Goal: Use online tool/utility: Utilize a website feature to perform a specific function

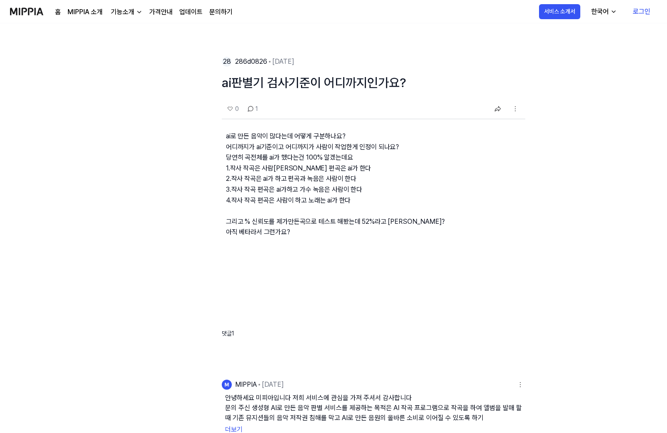
click at [12, 430] on div "28 286d0826 2025.04.03. ai판별기 검사기준이 어디까지인가요? 0 1 ai로 만든 음악이 많다는데 어떻게 구분하나요? 어디까…" at bounding box center [333, 362] width 667 height 679
click at [90, 13] on link "MIPPIA 소개" at bounding box center [85, 12] width 35 height 10
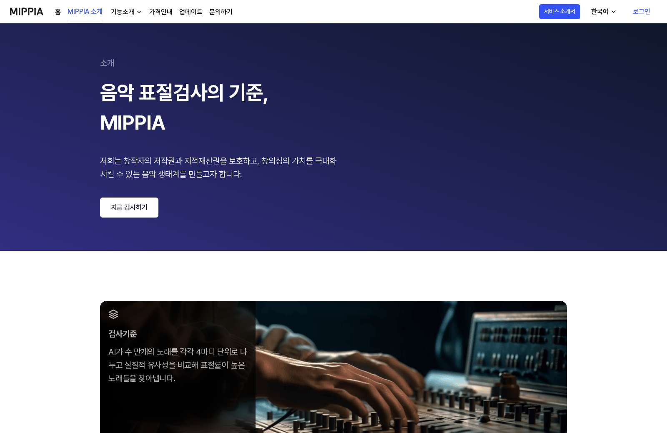
click at [136, 208] on link "지금 검사하기" at bounding box center [129, 208] width 58 height 20
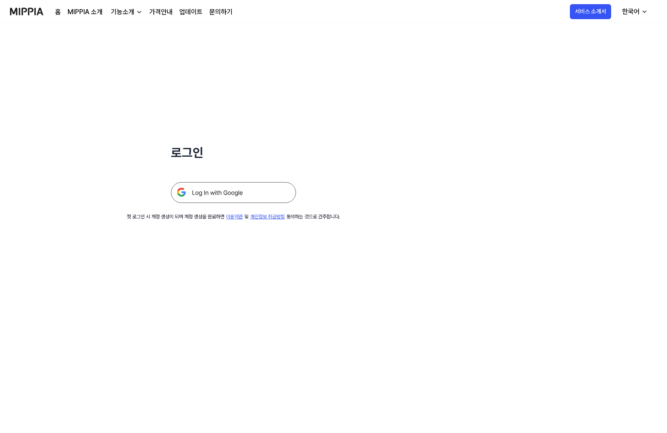
click at [237, 194] on img at bounding box center [233, 192] width 125 height 21
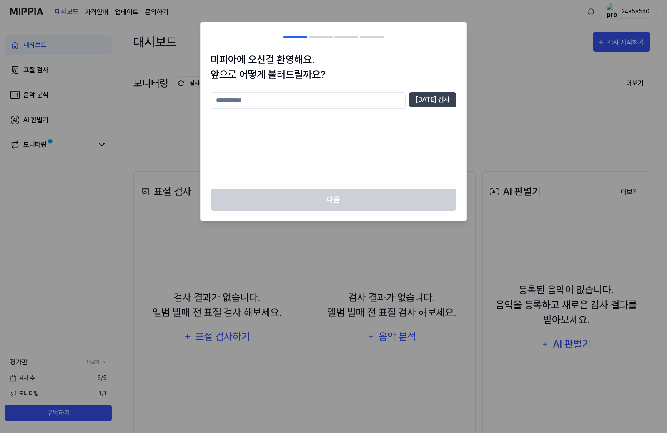
click at [395, 98] on input "text" at bounding box center [308, 100] width 195 height 17
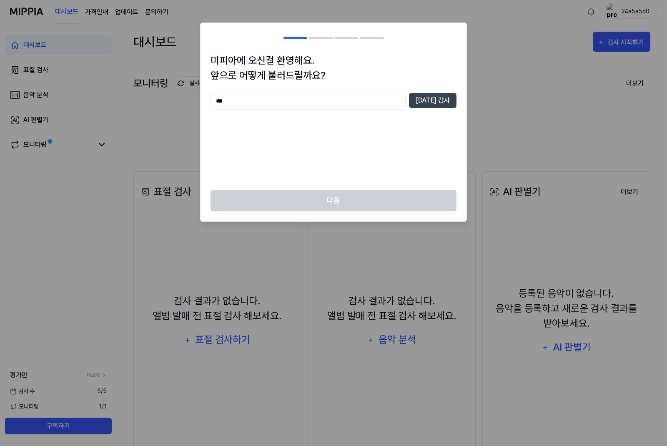
type input "***"
click at [441, 97] on button "[DATE] 검사" at bounding box center [433, 100] width 48 height 15
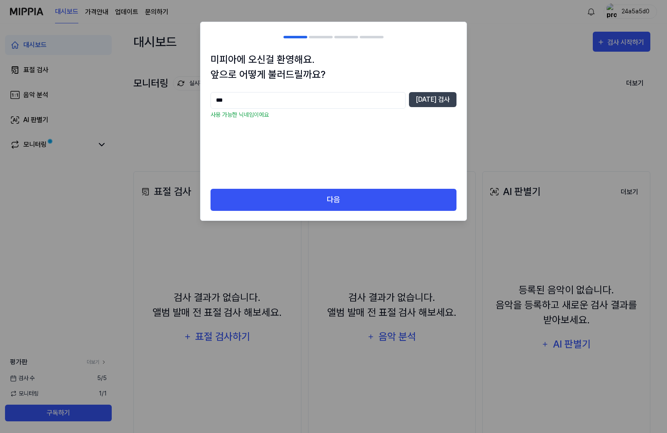
click at [417, 197] on button "다음" at bounding box center [334, 200] width 246 height 22
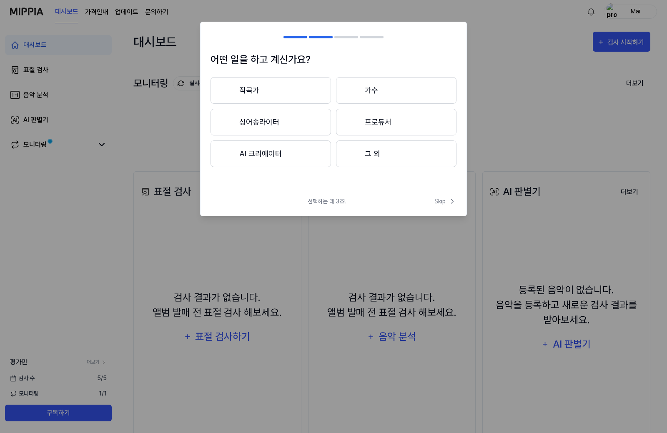
click at [312, 87] on button "작곡가" at bounding box center [271, 90] width 121 height 27
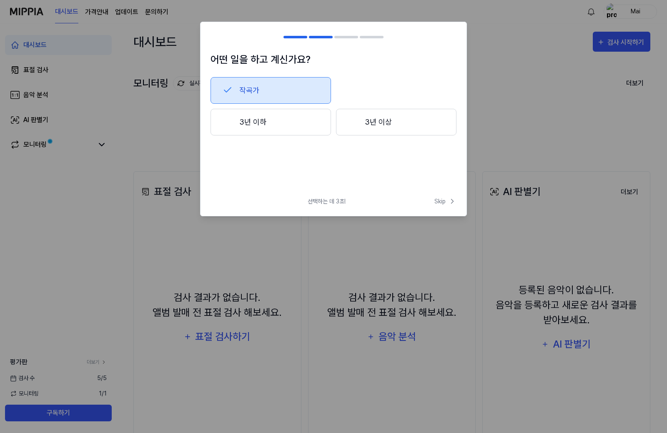
click at [412, 126] on button "3년 이상" at bounding box center [396, 122] width 121 height 27
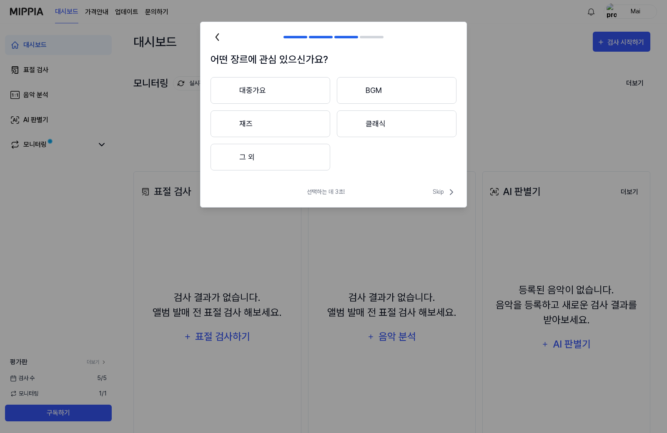
click at [454, 193] on icon at bounding box center [452, 192] width 10 height 10
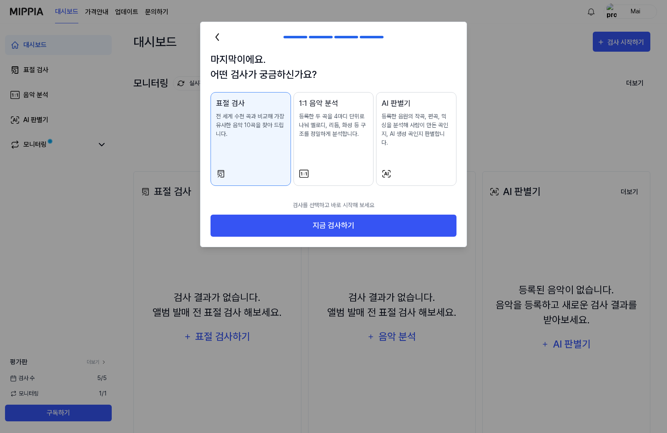
click at [398, 168] on button "AI 판별기 등록한 음원의 작곡, 편곡, 믹싱을 분석해 사람이 만든 곡인지, AI 생성 곡인지 판별합니다." at bounding box center [416, 139] width 80 height 94
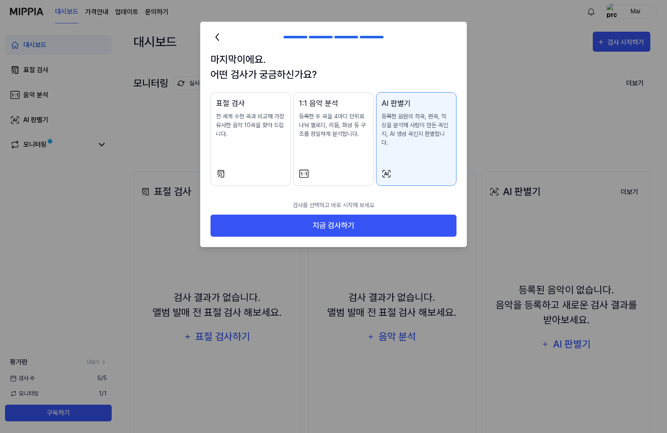
click at [374, 215] on button "지금 검사하기" at bounding box center [334, 226] width 246 height 22
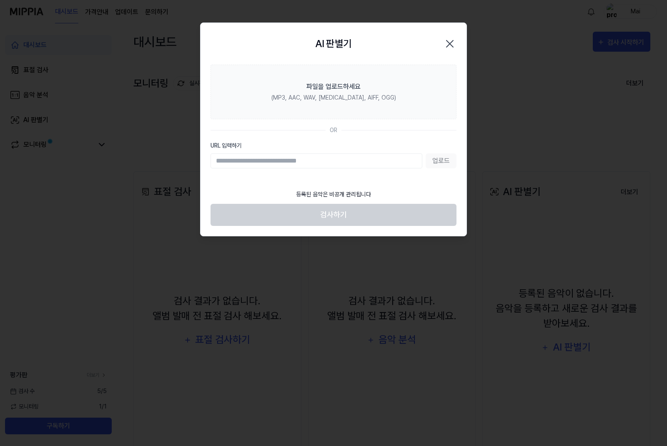
click at [445, 45] on icon "button" at bounding box center [449, 43] width 13 height 13
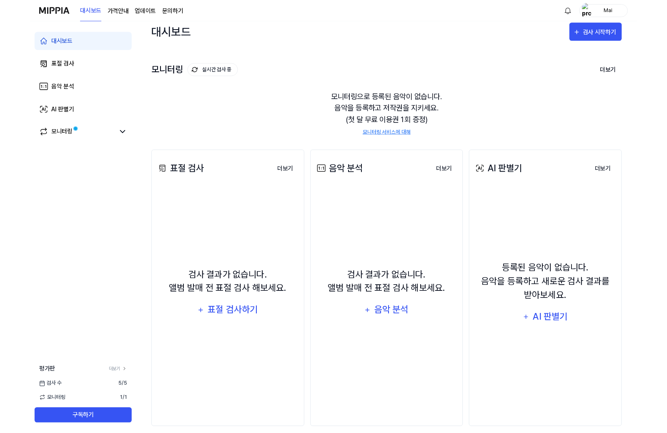
scroll to position [38, 0]
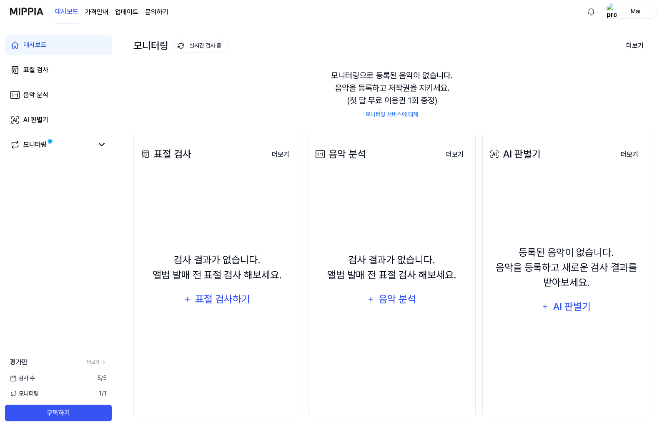
click at [75, 112] on link "AI 판별기" at bounding box center [58, 120] width 107 height 20
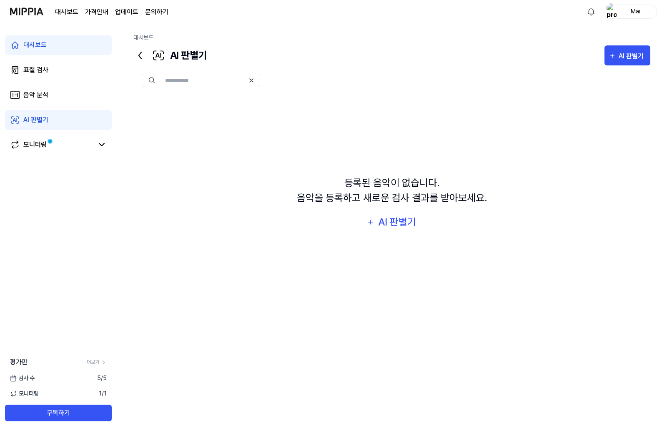
click at [407, 225] on div "AI 판별기" at bounding box center [397, 222] width 40 height 16
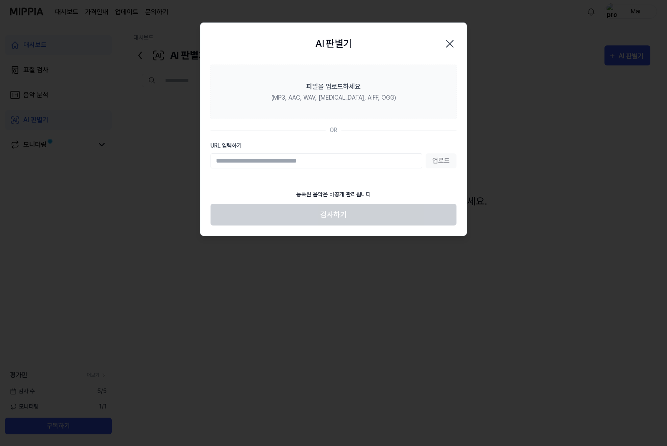
click at [507, 176] on div at bounding box center [333, 223] width 667 height 446
click at [455, 39] on icon "button" at bounding box center [449, 43] width 13 height 13
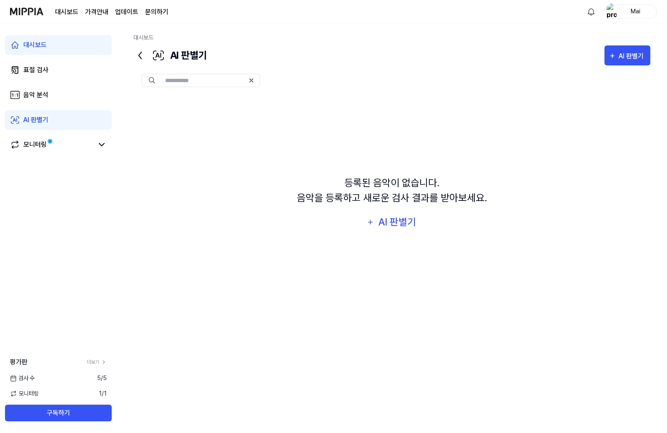
click at [407, 220] on div "AI 판별기" at bounding box center [397, 222] width 40 height 16
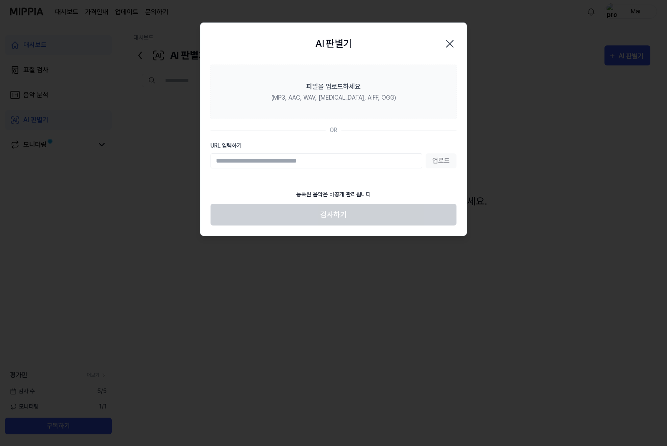
click at [444, 110] on label "파일을 업로드하세요 (MP3, AAC, WAV, [MEDICAL_DATA], AIFF, OGG)" at bounding box center [334, 92] width 246 height 55
click at [0, 0] on input "파일을 업로드하세요 (MP3, AAC, WAV, [MEDICAL_DATA], AIFF, OGG)" at bounding box center [0, 0] width 0 height 0
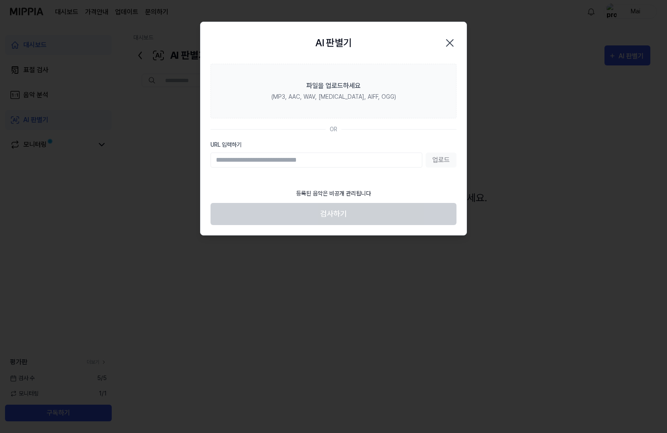
click at [455, 40] on icon "button" at bounding box center [449, 42] width 13 height 13
